Goal: Obtain resource: Download file/media

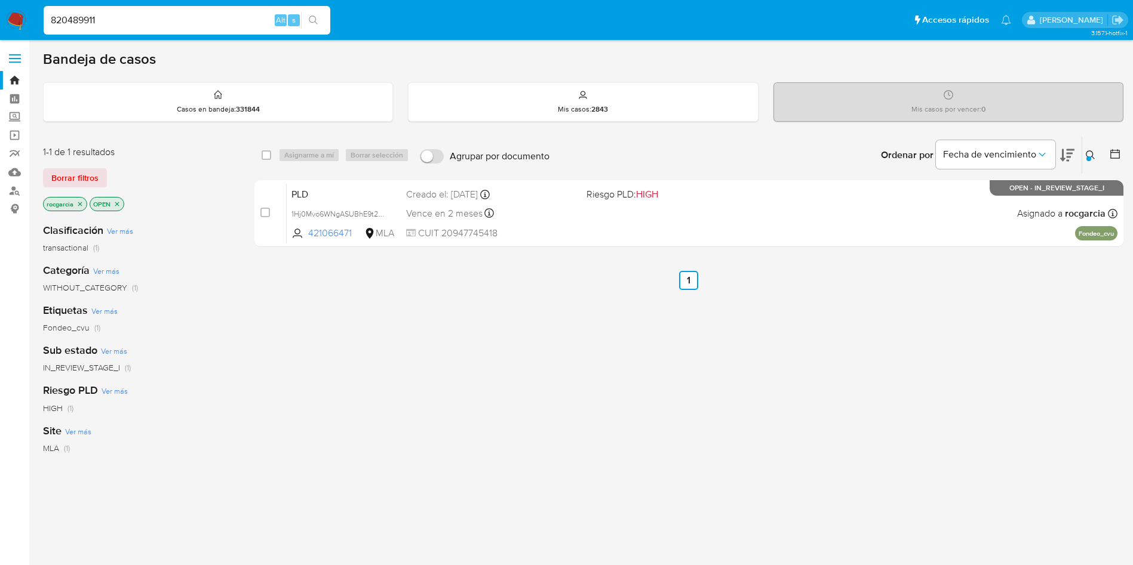
type input "820489911"
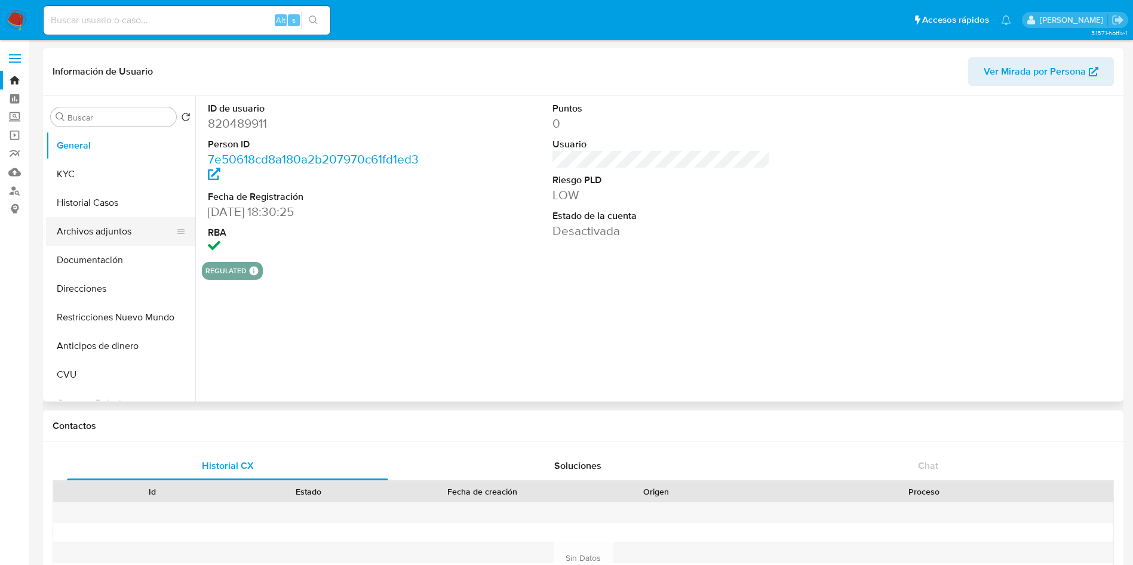
click at [85, 244] on button "Archivos adjuntos" at bounding box center [116, 231] width 140 height 29
select select "10"
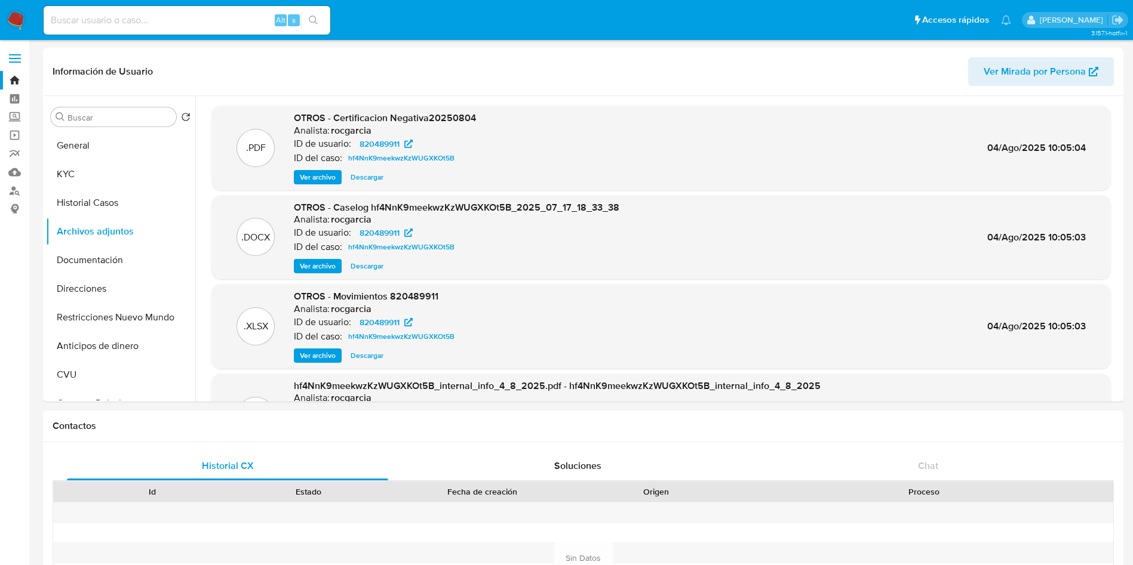
click at [143, 17] on input at bounding box center [187, 21] width 287 height 16
paste input "1621844445"
type input "1621844445"
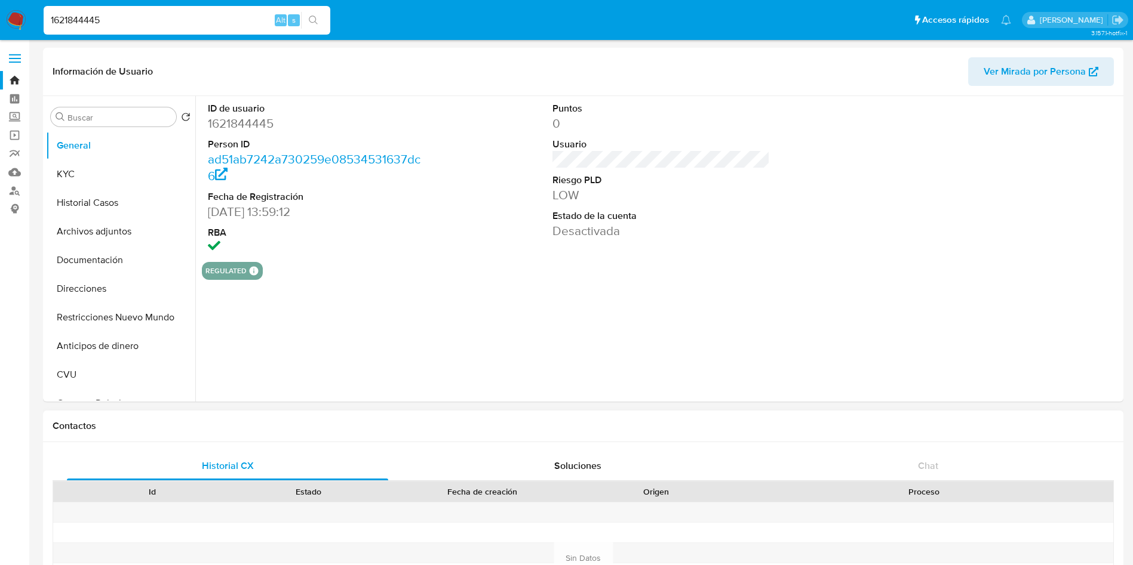
select select "10"
click at [92, 220] on button "Archivos adjuntos" at bounding box center [116, 231] width 140 height 29
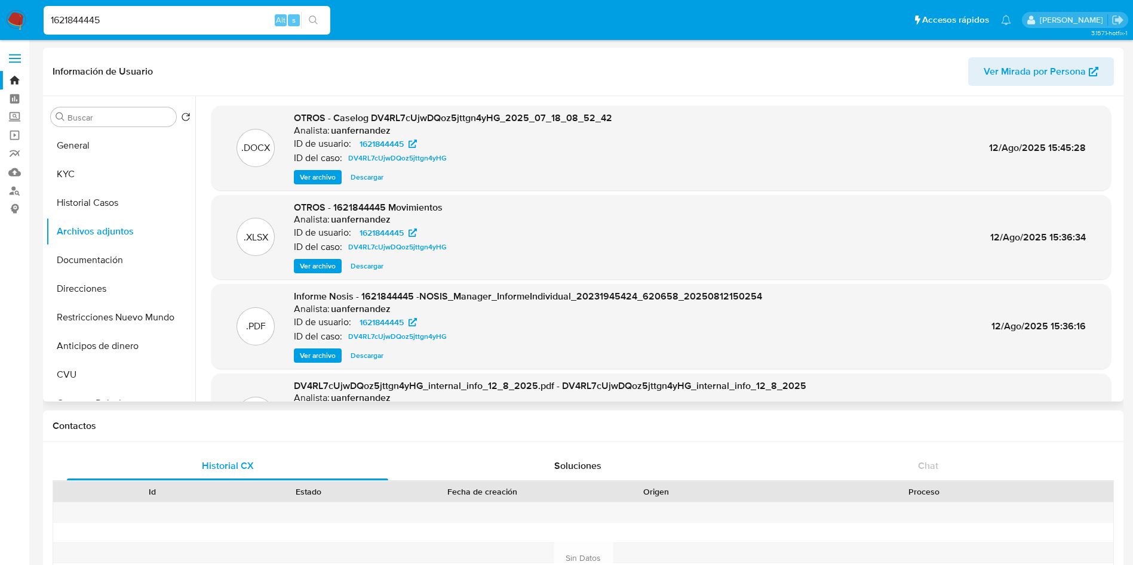
click at [374, 177] on span "Descargar" at bounding box center [366, 177] width 33 height 12
click at [134, 8] on div "1621844445 Alt s" at bounding box center [187, 20] width 287 height 29
click at [140, 19] on input "1621844445" at bounding box center [187, 21] width 287 height 16
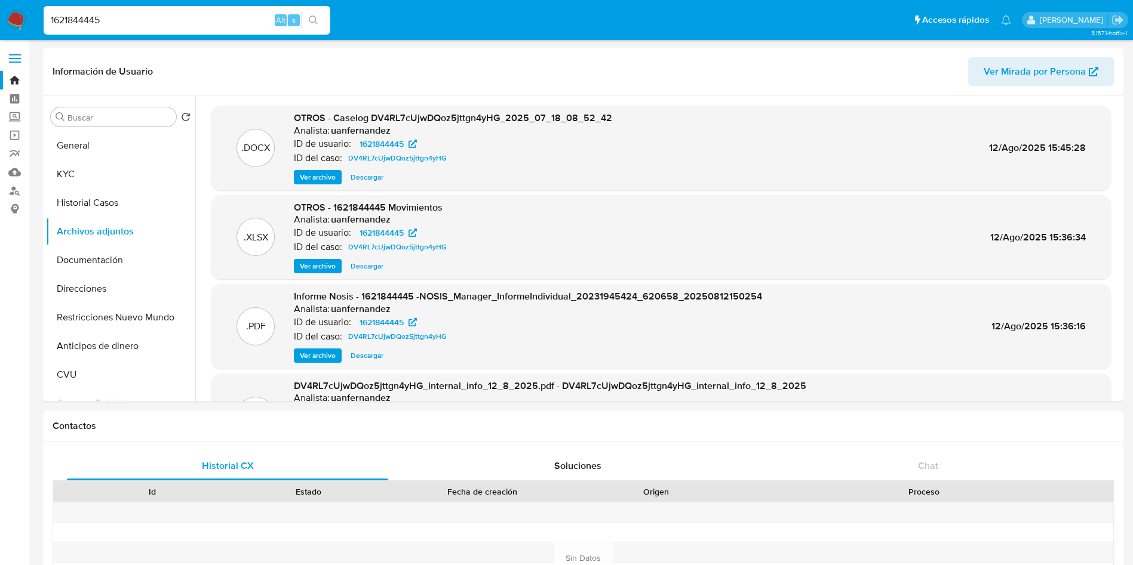
paste input "972321100"
type input "1972321100"
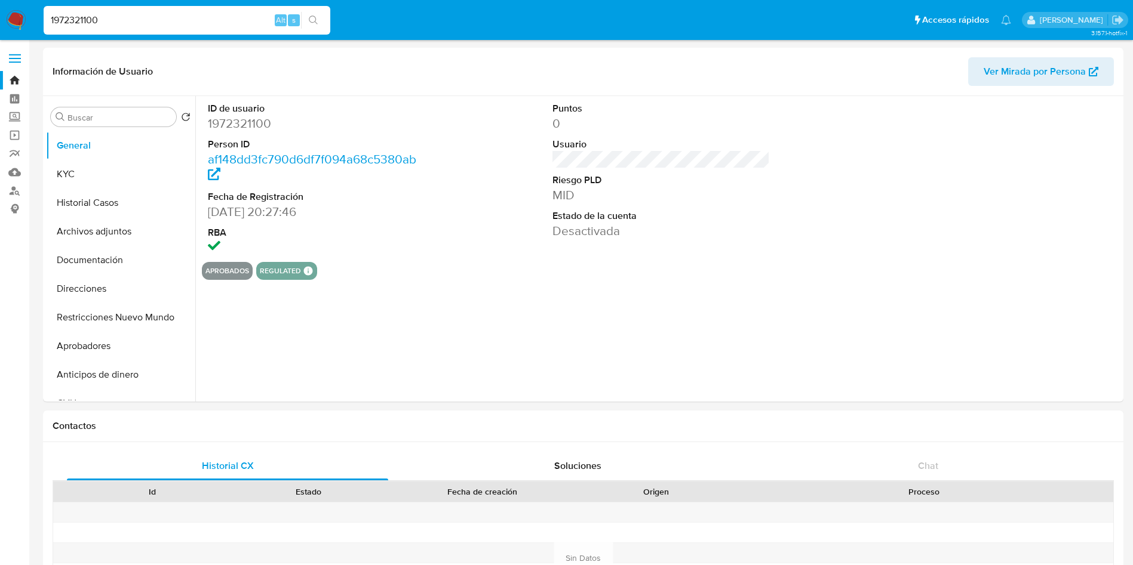
select select "10"
click at [112, 235] on button "Archivos adjuntos" at bounding box center [116, 231] width 140 height 29
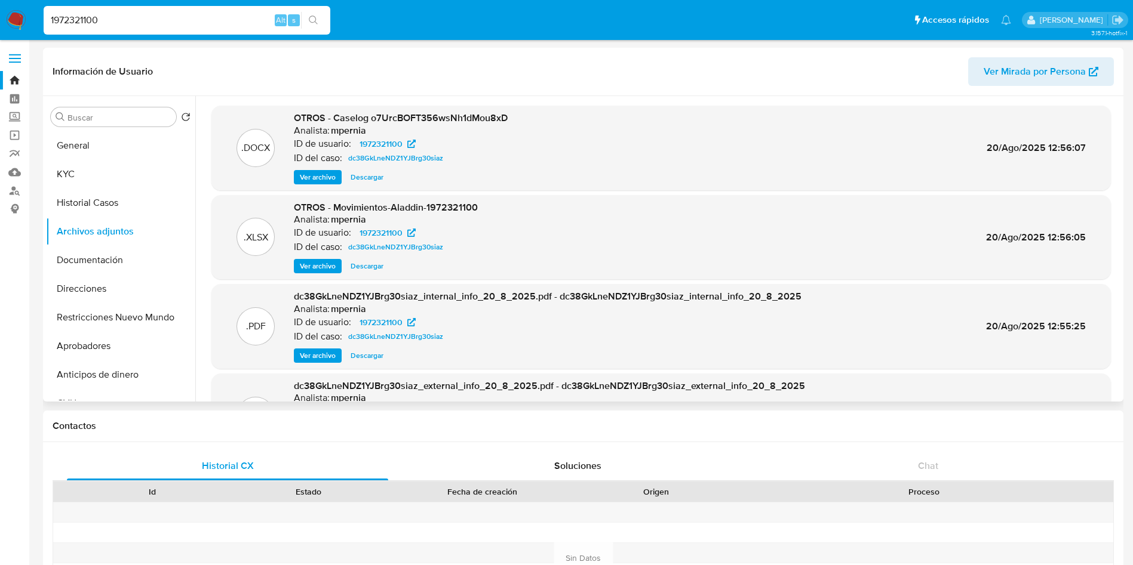
click at [361, 175] on span "Descargar" at bounding box center [366, 177] width 33 height 12
click at [361, 179] on span "Descargar" at bounding box center [366, 177] width 33 height 12
